Goal: Information Seeking & Learning: Find specific fact

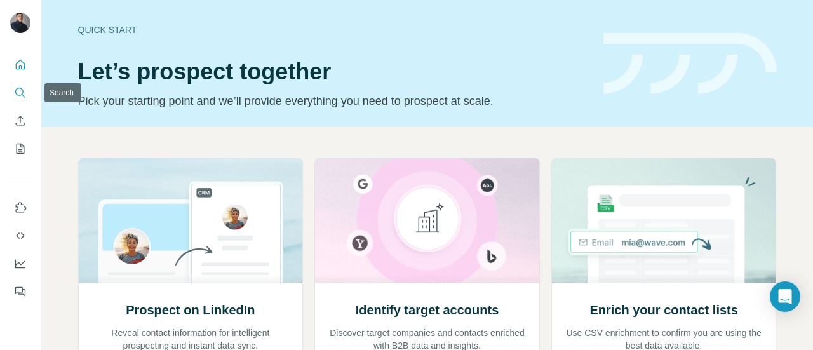
click at [13, 95] on button "Search" at bounding box center [20, 92] width 20 height 23
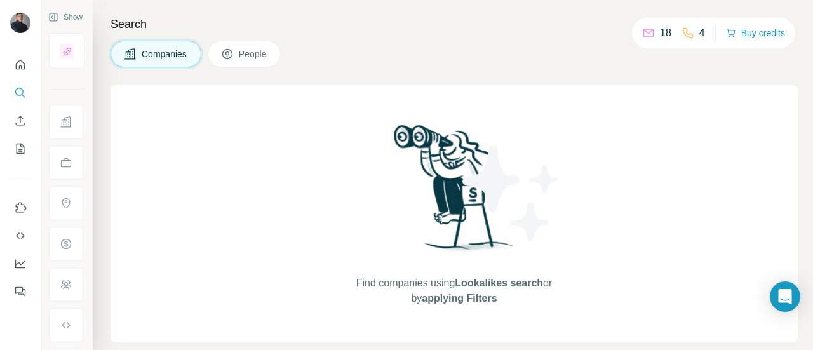
click at [254, 50] on span "People" at bounding box center [253, 54] width 29 height 13
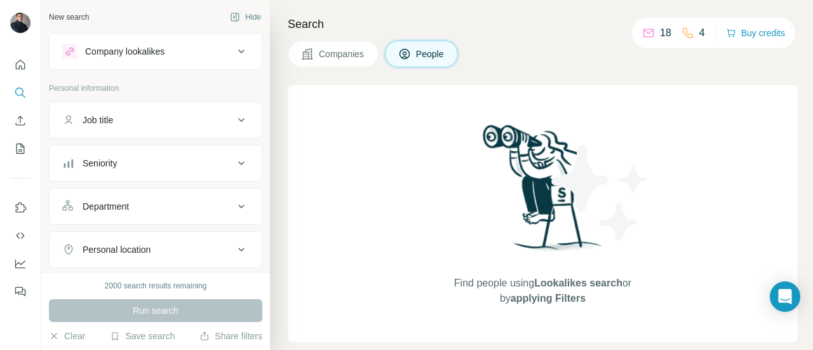
click at [134, 114] on div "Job title" at bounding box center [147, 120] width 171 height 13
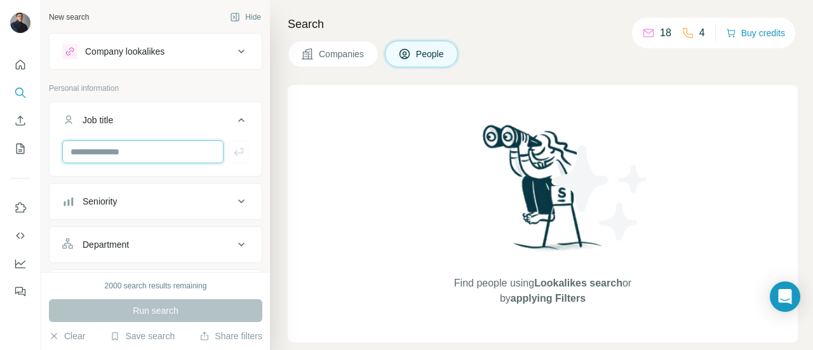
click at [130, 159] on input "text" at bounding box center [142, 151] width 161 height 23
type input "**********"
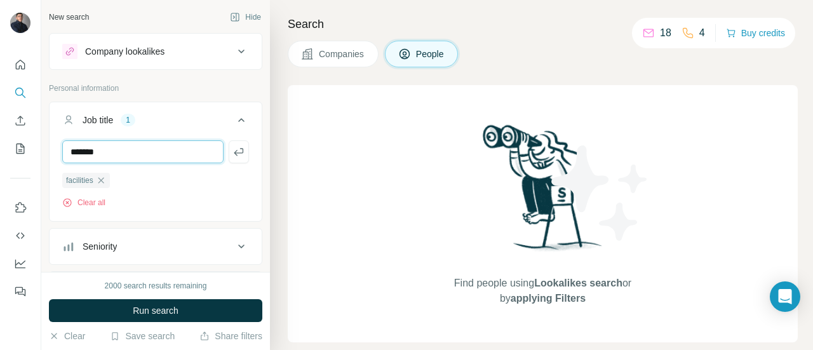
type input "*******"
type input "********"
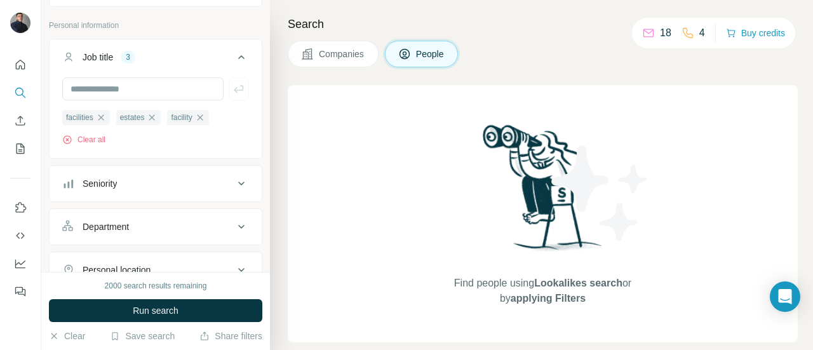
click at [169, 193] on button "Seniority" at bounding box center [156, 183] width 212 height 30
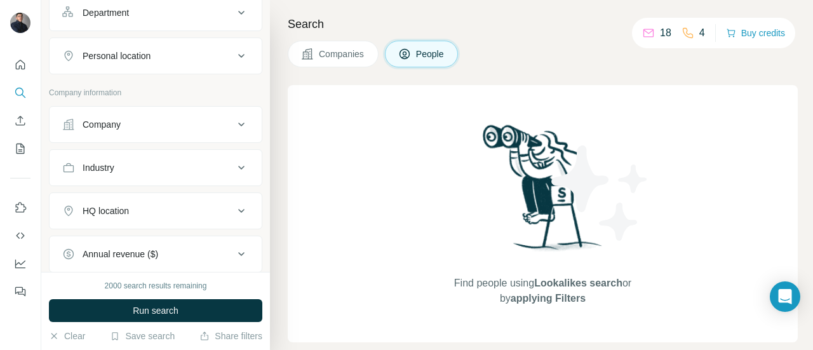
scroll to position [545, 0]
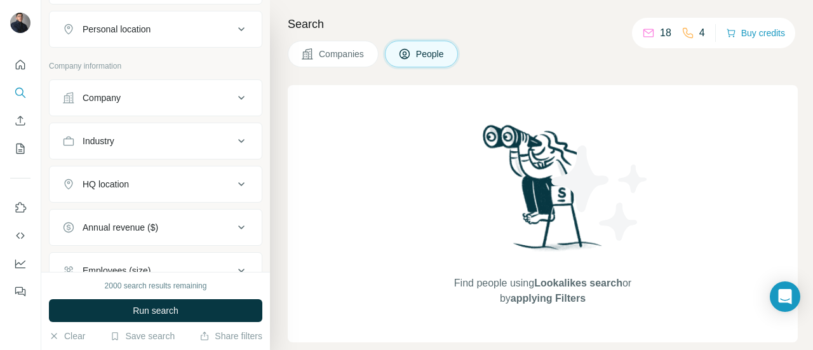
click at [182, 138] on div "Industry" at bounding box center [147, 141] width 171 height 13
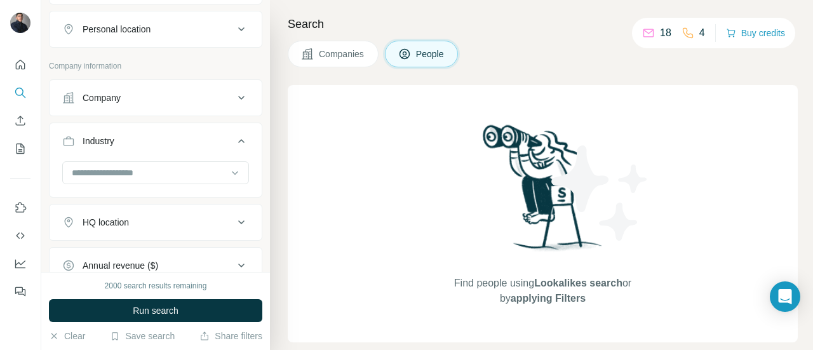
scroll to position [576, 0]
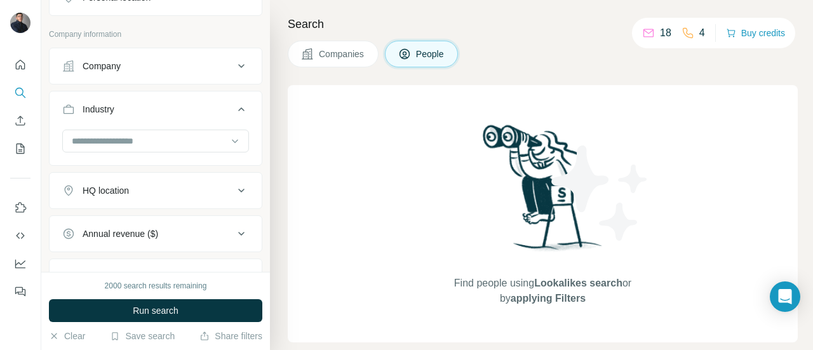
click at [163, 176] on button "HQ location" at bounding box center [156, 190] width 212 height 30
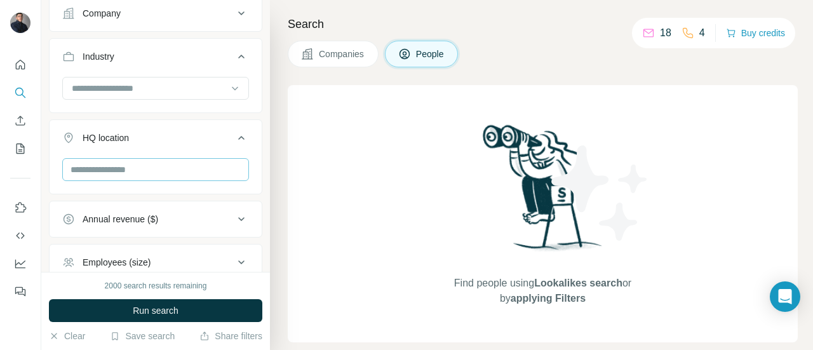
scroll to position [630, 0]
click at [171, 168] on input "text" at bounding box center [155, 168] width 187 height 23
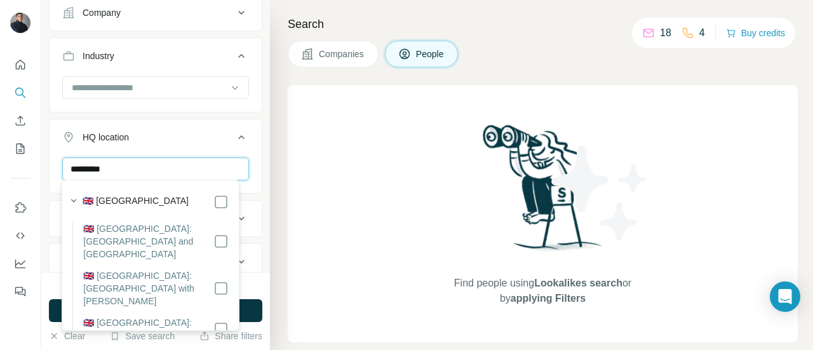
type input "*********"
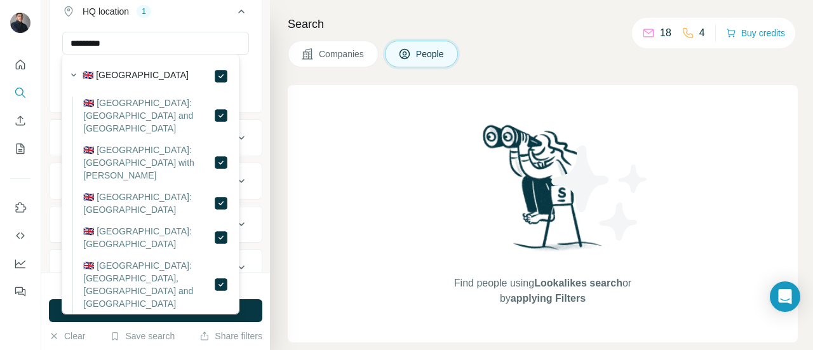
click at [279, 154] on div "Search Companies People Find people using Lookalikes search or by applying Filt…" at bounding box center [541, 175] width 543 height 350
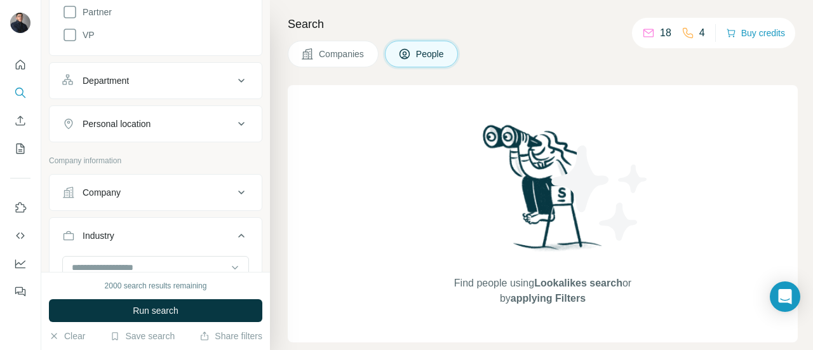
scroll to position [449, 0]
click at [173, 128] on div "Personal location" at bounding box center [147, 124] width 171 height 13
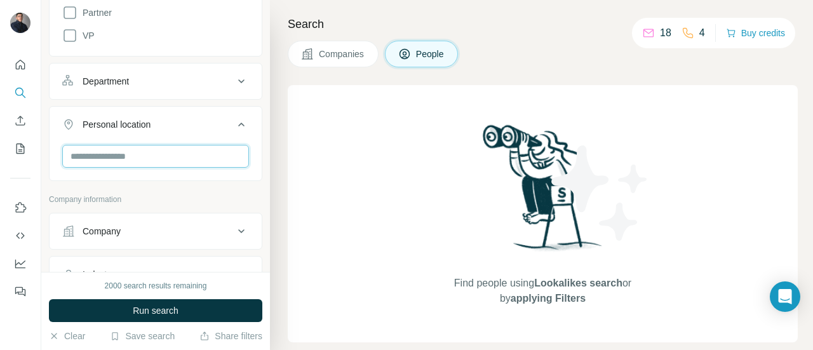
click at [138, 147] on input "text" at bounding box center [155, 156] width 187 height 23
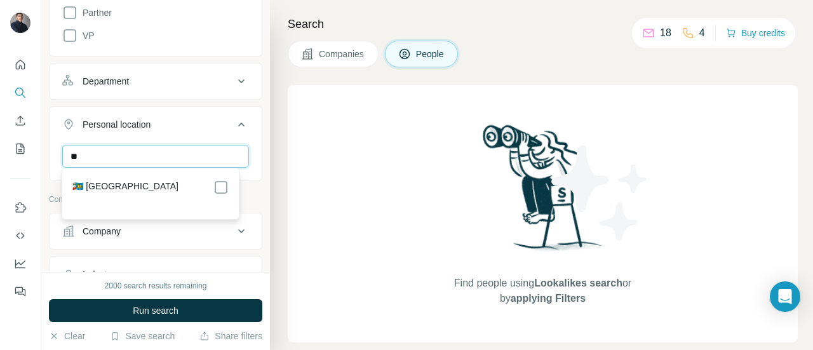
type input "*"
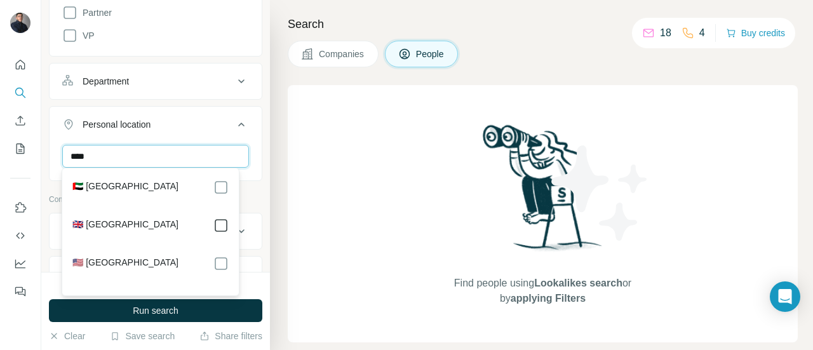
type input "****"
click at [342, 223] on div "Find people using Lookalikes search or by applying Filters" at bounding box center [543, 213] width 510 height 257
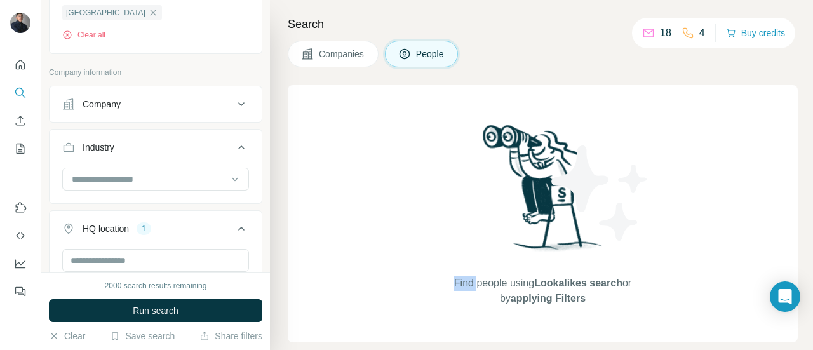
scroll to position [668, 0]
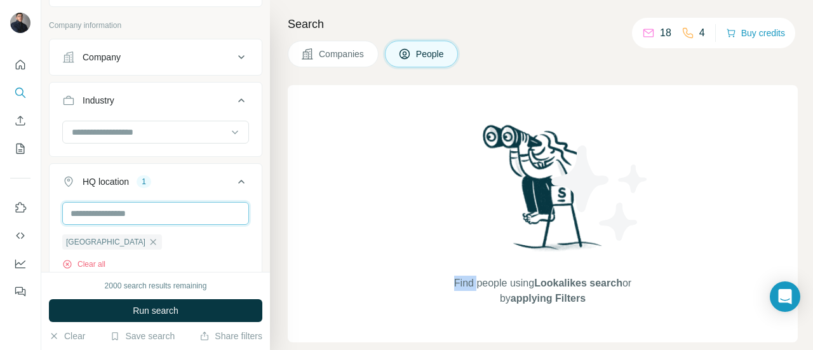
click at [162, 208] on input "text" at bounding box center [155, 213] width 187 height 23
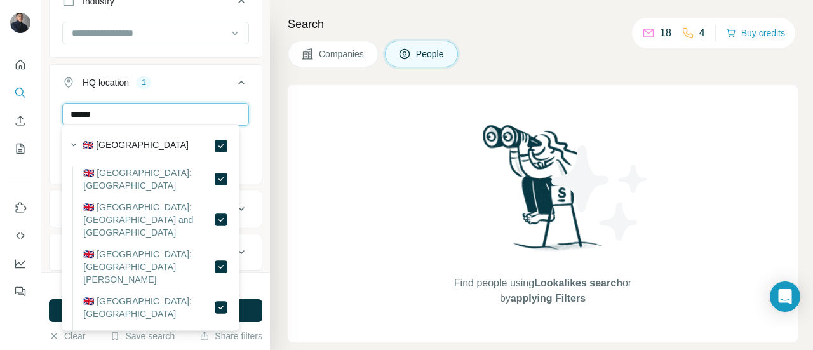
scroll to position [769, 0]
type input "******"
click at [312, 269] on div "Find people using Lookalikes search or by applying Filters" at bounding box center [543, 213] width 510 height 257
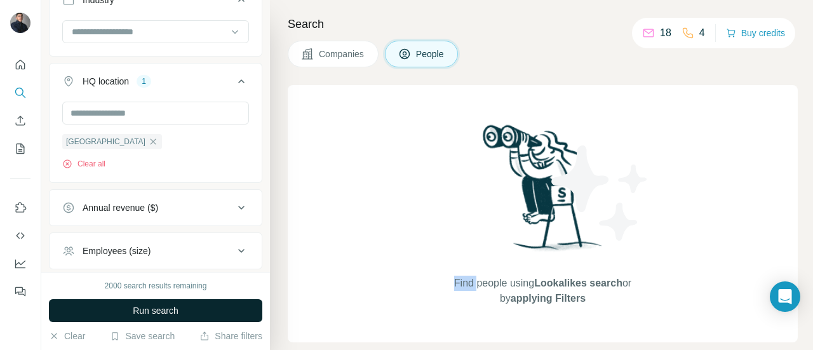
click at [248, 303] on button "Run search" at bounding box center [155, 310] width 213 height 23
click at [248, 303] on div "Run search" at bounding box center [155, 310] width 213 height 23
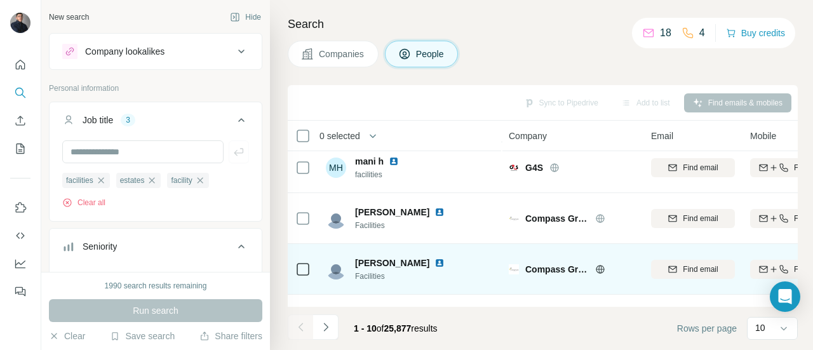
scroll to position [0, 0]
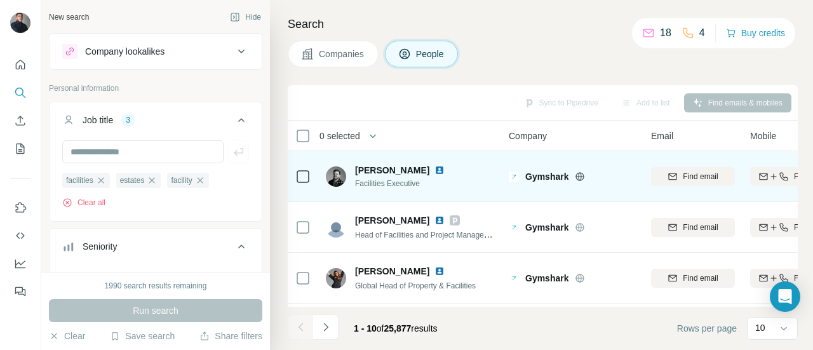
click at [434, 168] on img at bounding box center [439, 170] width 10 height 10
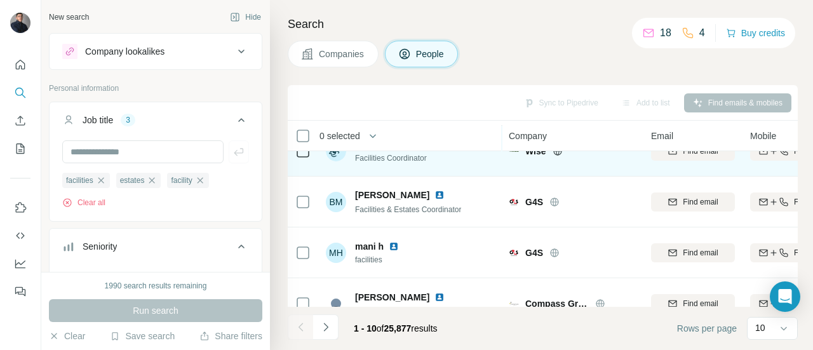
scroll to position [234, 0]
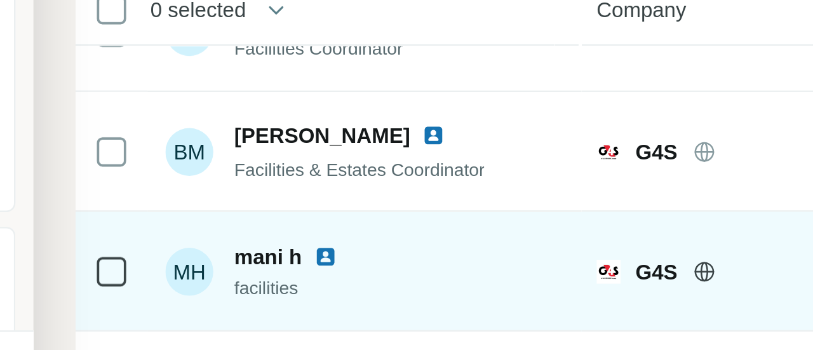
drag, startPoint x: 444, startPoint y: 229, endPoint x: 434, endPoint y: 232, distance: 10.3
click at [434, 232] on div "[PERSON_NAME] h facilities" at bounding box center [410, 246] width 169 height 35
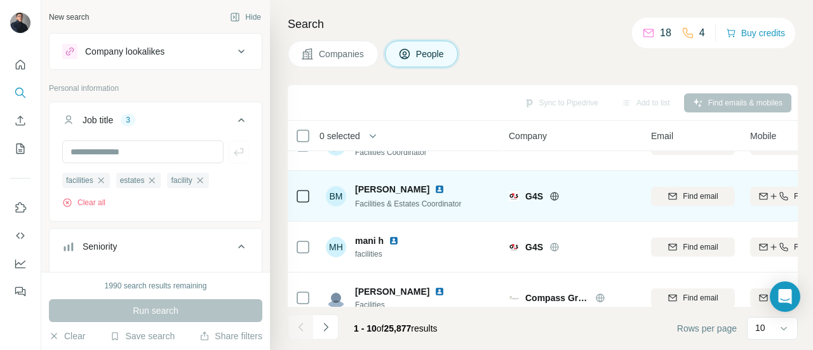
click at [434, 191] on img at bounding box center [439, 189] width 10 height 10
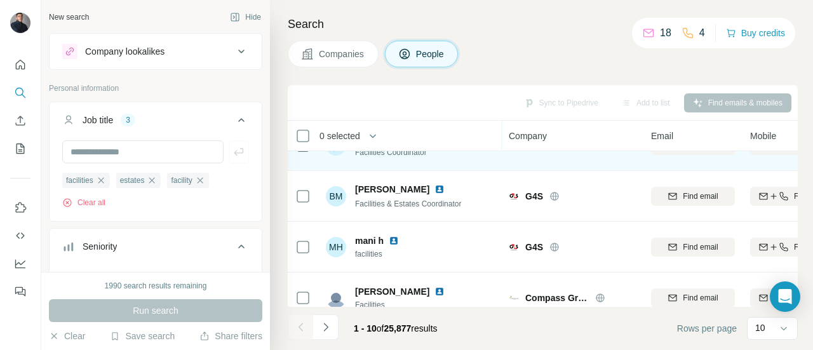
scroll to position [358, 0]
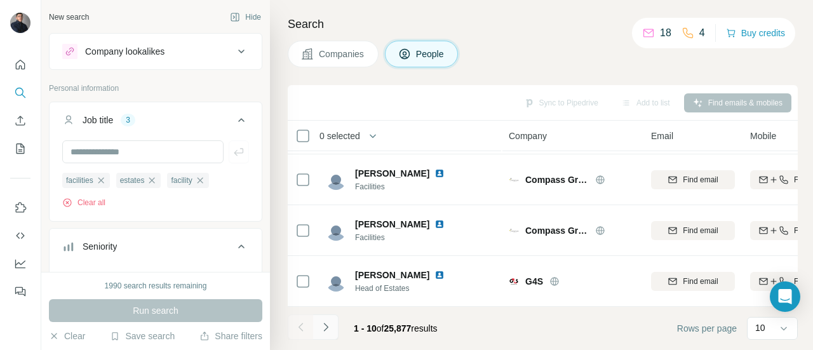
click at [336, 330] on button "Navigate to next page" at bounding box center [325, 326] width 25 height 25
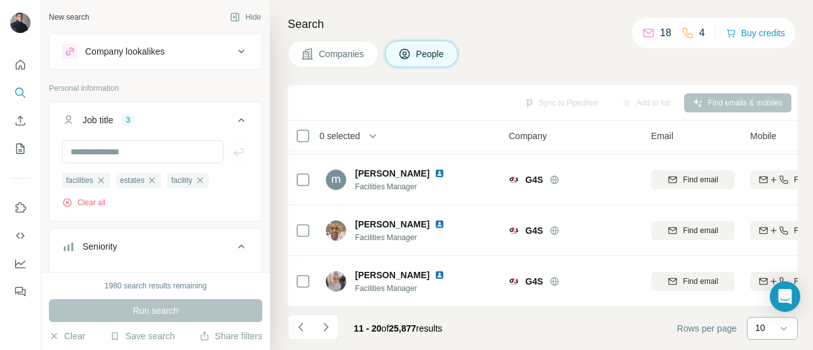
click at [774, 322] on div "10" at bounding box center [771, 327] width 32 height 13
click at [769, 237] on div "60" at bounding box center [772, 231] width 44 height 23
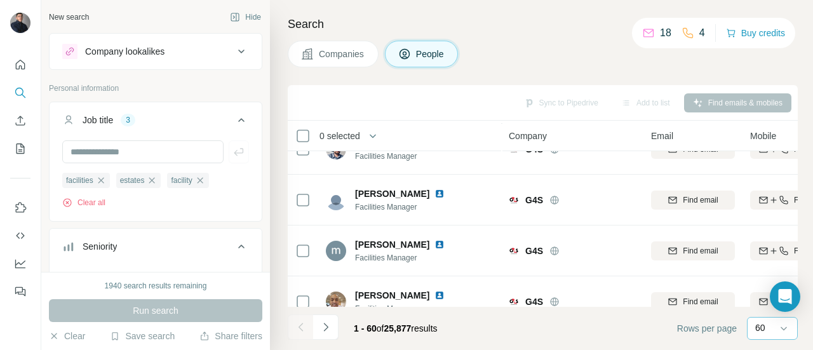
scroll to position [790, 0]
click at [331, 328] on button "Navigate to next page" at bounding box center [325, 326] width 25 height 25
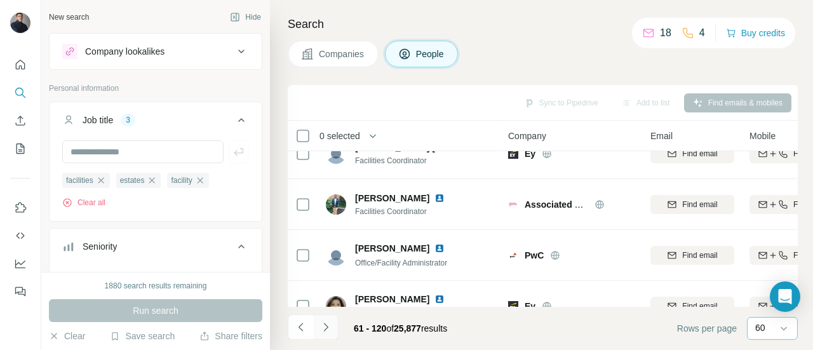
scroll to position [2897, 1]
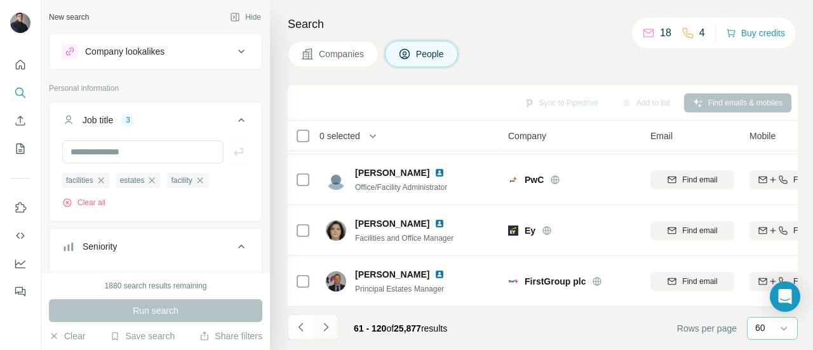
click at [329, 319] on button "Navigate to next page" at bounding box center [325, 326] width 25 height 25
